Goal: Find specific page/section: Find specific page/section

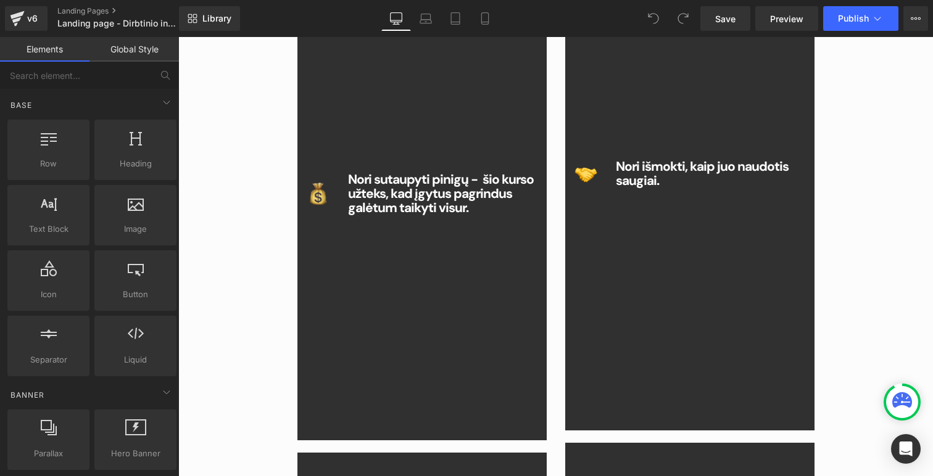
scroll to position [932, 0]
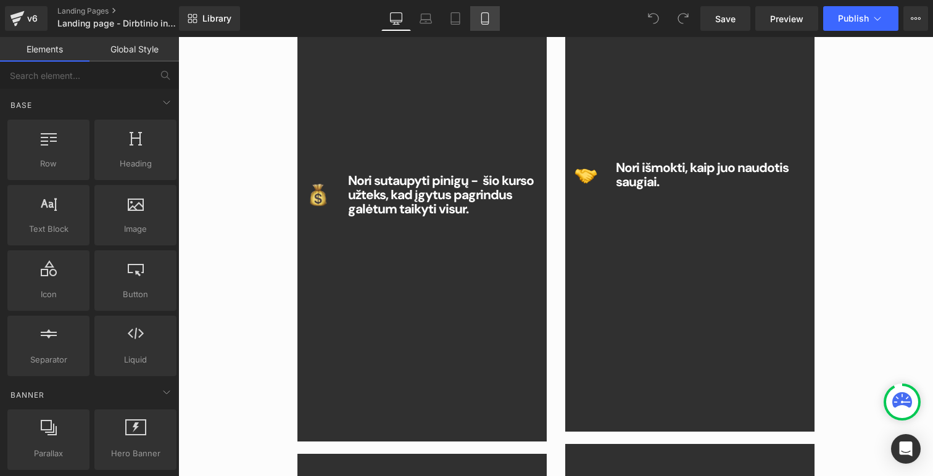
click at [488, 15] on icon at bounding box center [485, 18] width 12 height 12
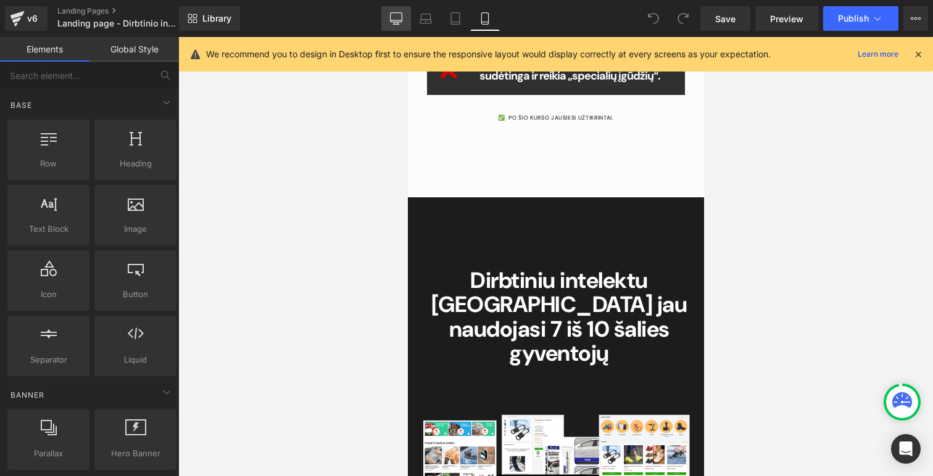
click at [395, 21] on icon at bounding box center [396, 18] width 12 height 12
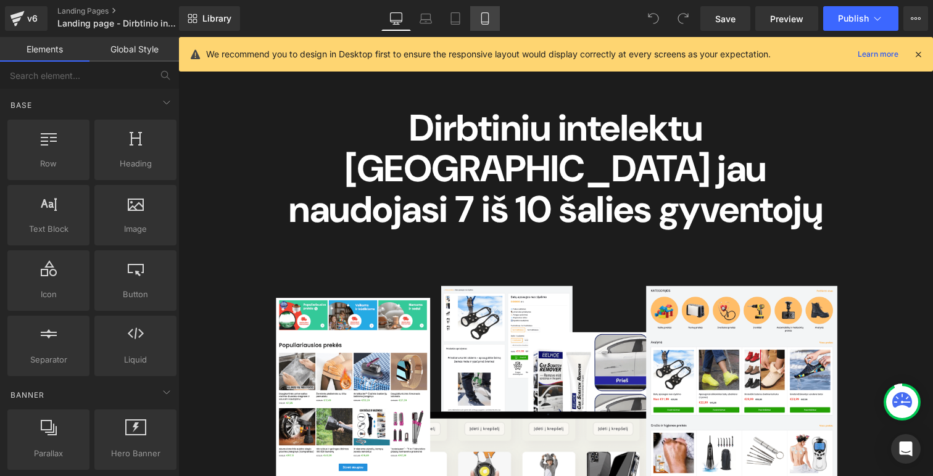
click at [483, 19] on icon at bounding box center [485, 18] width 12 height 12
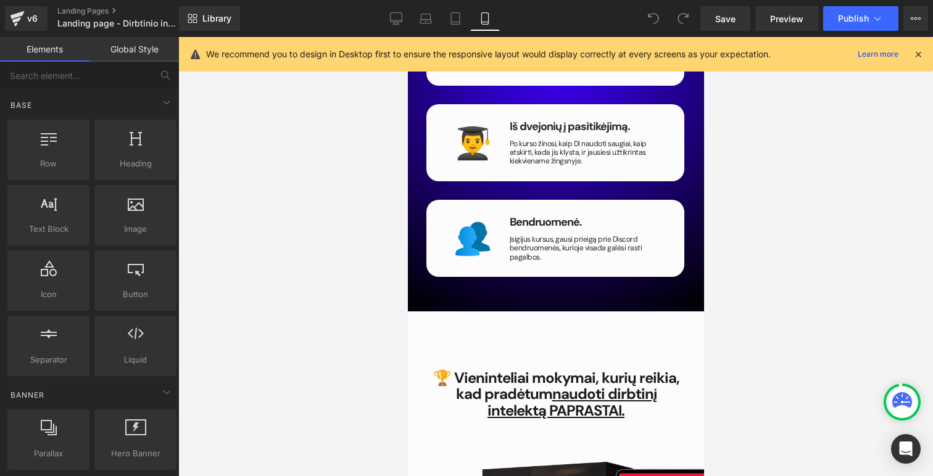
scroll to position [2303, 0]
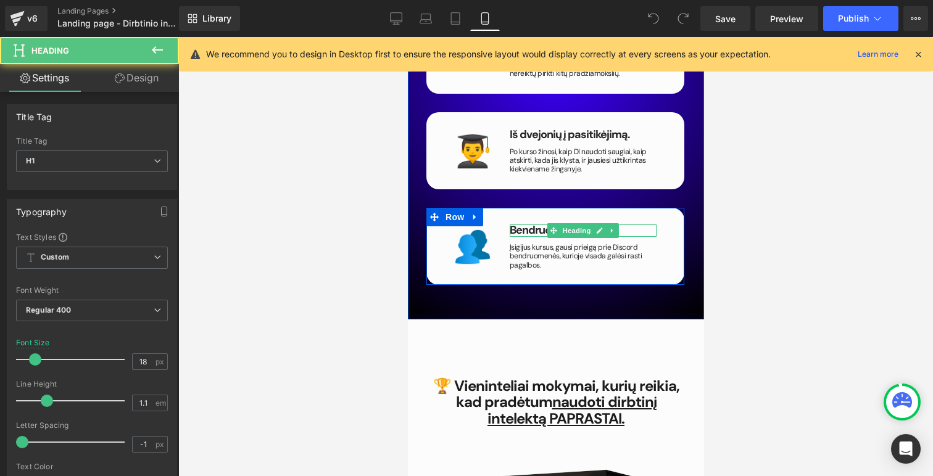
click at [531, 223] on strong "Bendruomenė." at bounding box center [545, 230] width 72 height 15
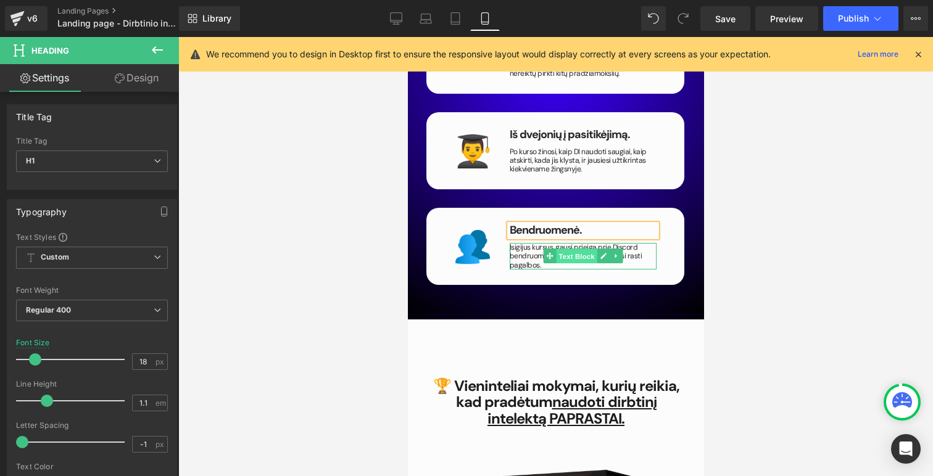
click at [558, 249] on span "Text Block" at bounding box center [575, 256] width 41 height 15
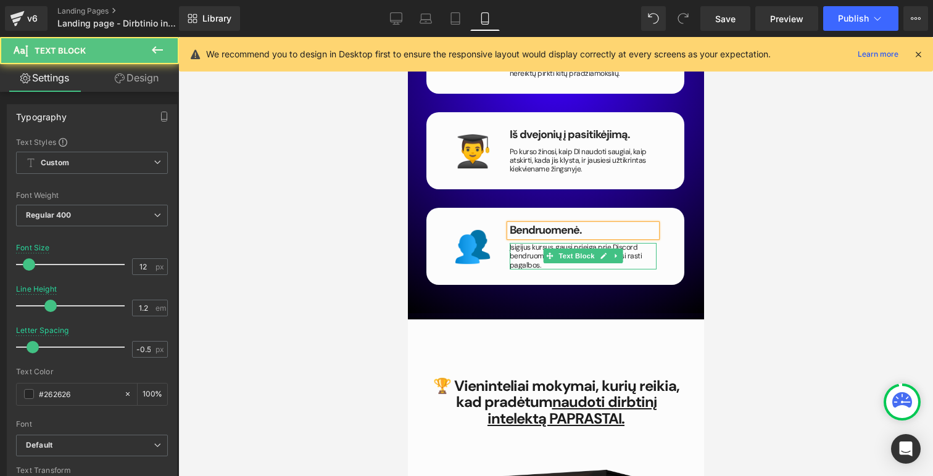
click at [523, 243] on p "Įsigijus kursus, gausi prieigą prie Discord bendruomenės, kurioje visada galėsi…" at bounding box center [582, 256] width 147 height 27
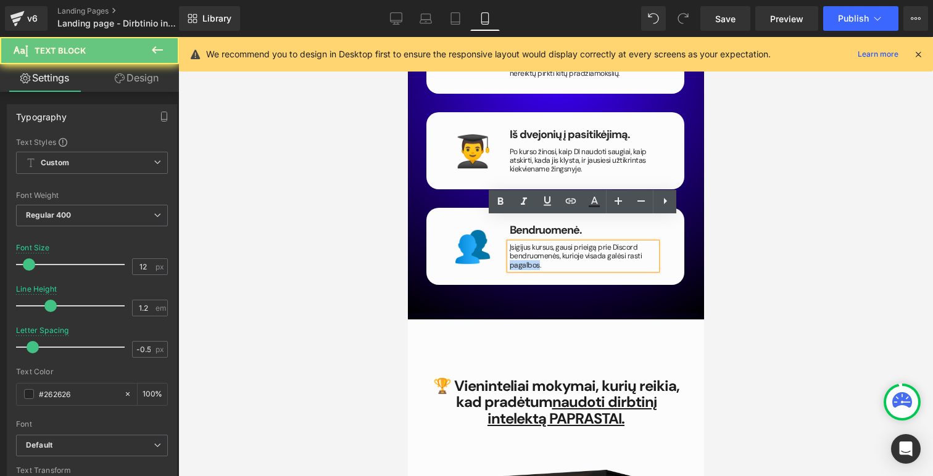
click at [523, 243] on p "Įsigijus kursus, gausi prieigą prie Discord bendruomenės, kurioje visada galėsi…" at bounding box center [582, 256] width 147 height 27
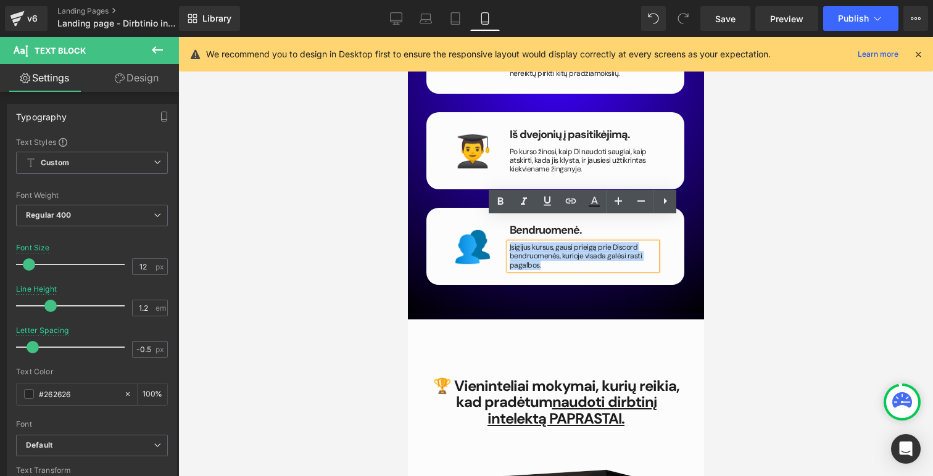
drag, startPoint x: 545, startPoint y: 241, endPoint x: 510, endPoint y: 221, distance: 40.3
click at [509, 243] on p "Įsigijus kursus, gausi prieigą prie Discord bendruomenės, kurioje visada galėsi…" at bounding box center [582, 256] width 147 height 27
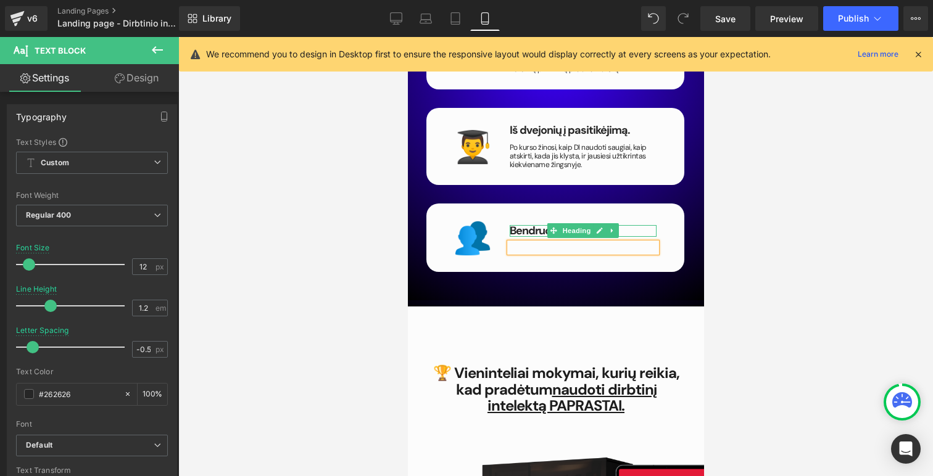
click at [537, 223] on strong "Bendruomenė." at bounding box center [545, 230] width 72 height 15
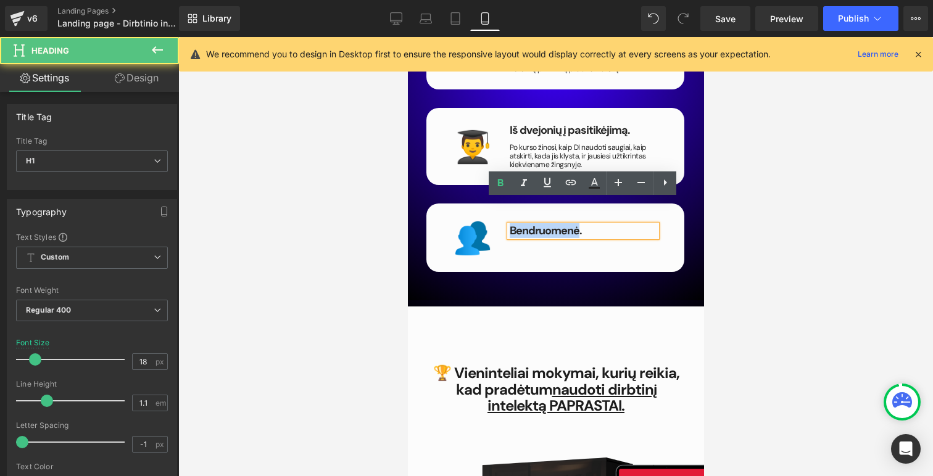
click at [537, 223] on strong "Bendruomenė." at bounding box center [545, 230] width 72 height 15
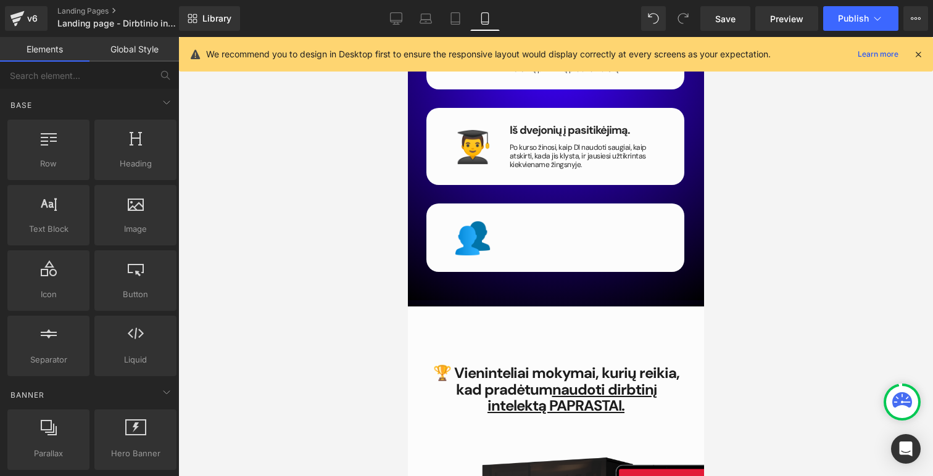
click at [838, 315] on div at bounding box center [555, 256] width 755 height 439
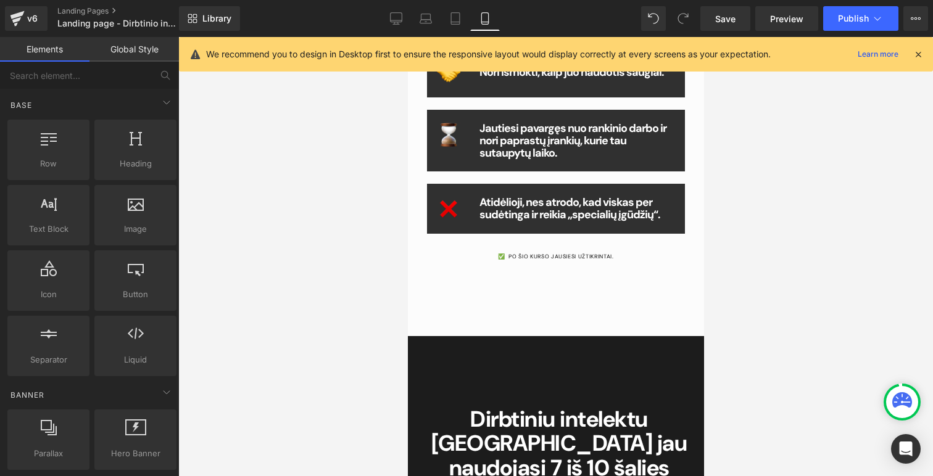
scroll to position [0, 0]
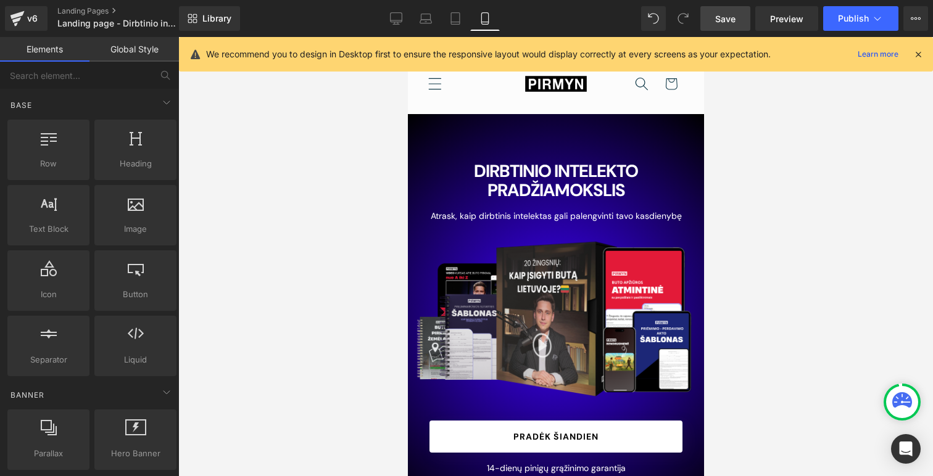
click at [724, 18] on span "Save" at bounding box center [725, 18] width 20 height 13
